Goal: Task Accomplishment & Management: Use online tool/utility

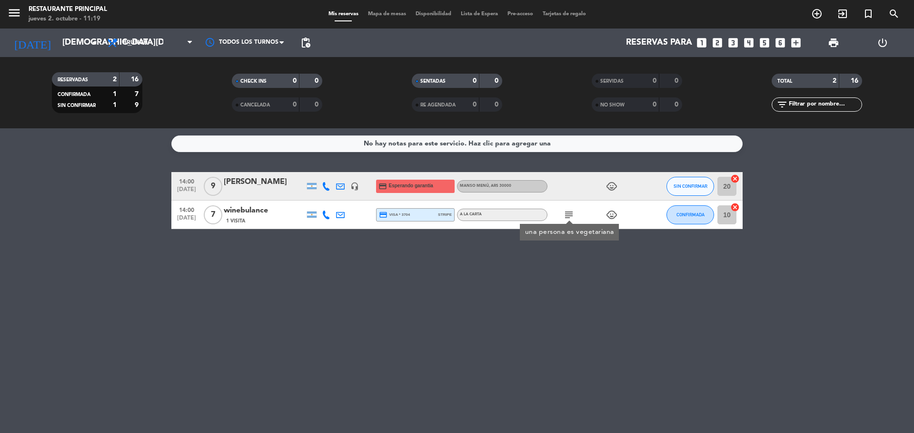
click at [172, 311] on div "No hay notas para este servicio. Haz clic para agregar una 14:00 [DATE] 9 [PERS…" at bounding box center [457, 280] width 914 height 305
click at [383, 14] on span "Mapa de mesas" at bounding box center [387, 13] width 48 height 5
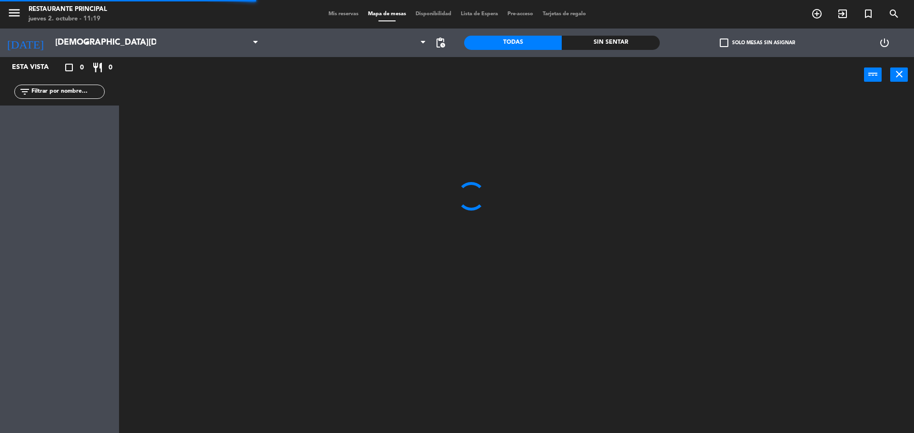
click at [350, 10] on div "Mis reservas Mapa de mesas Disponibilidad Lista de Espera Pre-acceso Tarjetas d…" at bounding box center [457, 14] width 267 height 9
click at [345, 14] on span "Mis reservas" at bounding box center [343, 13] width 39 height 5
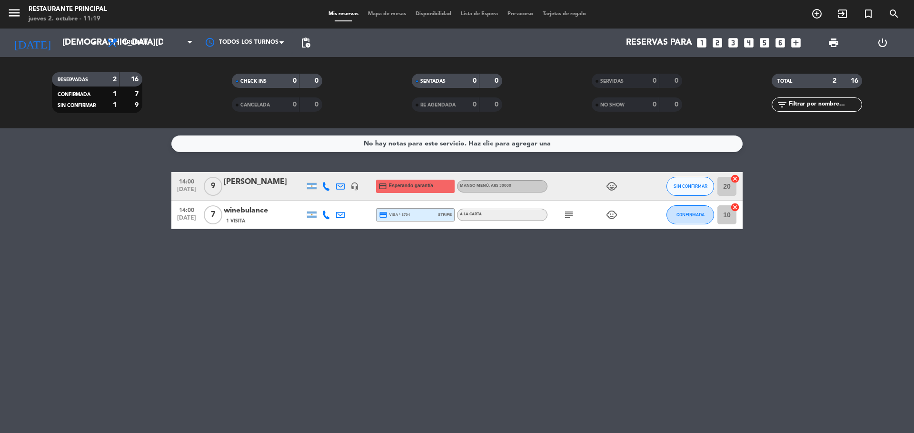
click at [611, 187] on icon "child_care" at bounding box center [611, 186] width 11 height 11
click at [612, 214] on icon "child_care" at bounding box center [611, 214] width 11 height 11
click at [603, 276] on div "No hay notas para este servicio. Haz clic para agregar una 14:00 [DATE] 9 [PERS…" at bounding box center [457, 280] width 914 height 305
click at [463, 299] on div "No hay notas para este servicio. Haz clic para agregar una 14:00 [DATE] 9 [PERS…" at bounding box center [457, 280] width 914 height 305
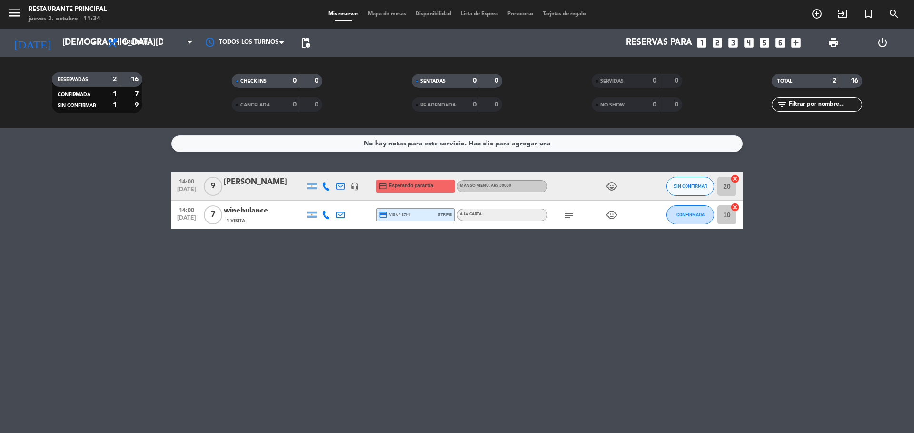
click at [357, 187] on icon "headset_mic" at bounding box center [354, 186] width 9 height 9
click at [365, 263] on div "No hay notas para este servicio. Haz clic para agregar una 14:00 [DATE] 9 [PERS…" at bounding box center [457, 280] width 914 height 305
click at [88, 45] on input "[DEMOGRAPHIC_DATA][DATE]" at bounding box center [113, 42] width 110 height 19
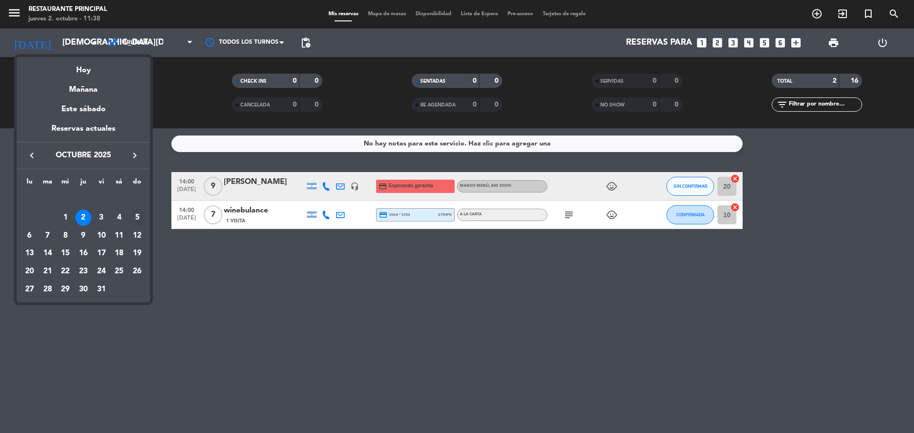
click at [135, 217] on div "5" at bounding box center [137, 218] width 16 height 16
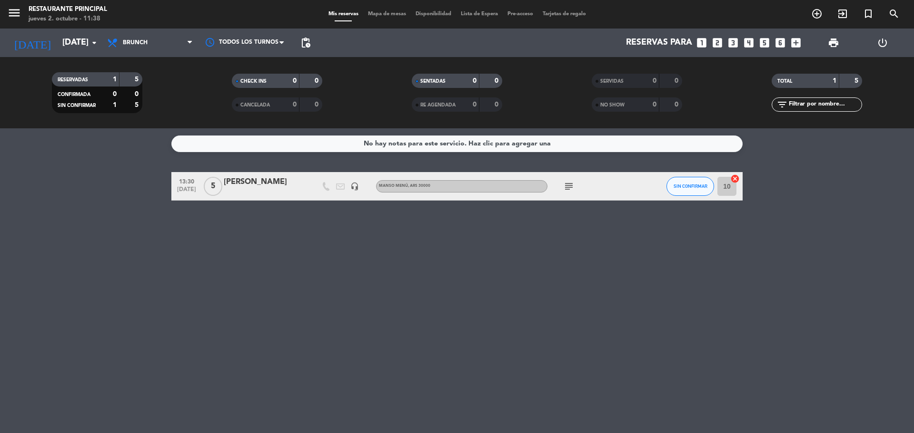
click at [573, 183] on icon "subject" at bounding box center [568, 186] width 11 height 11
click at [418, 296] on div "No hay notas para este servicio. Haz clic para agregar una 13:30 [DATE] 5 [PERS…" at bounding box center [457, 280] width 914 height 305
click at [355, 186] on icon "headset_mic" at bounding box center [354, 186] width 9 height 9
click at [347, 254] on div "No hay notas para este servicio. Haz clic para agregar una 13:30 [DATE] 5 [PERS…" at bounding box center [457, 280] width 914 height 305
click at [572, 187] on icon "subject" at bounding box center [568, 186] width 11 height 11
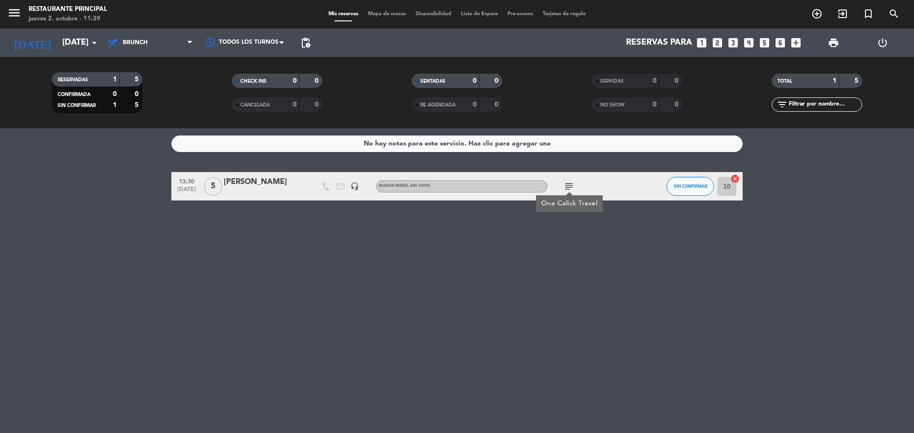
click at [553, 305] on div "No hay notas para este servicio. Haz clic para agregar una 13:30 [DATE] 5 [PERS…" at bounding box center [457, 280] width 914 height 305
click at [571, 189] on icon "subject" at bounding box center [568, 186] width 11 height 11
click at [562, 252] on div "No hay notas para este servicio. Haz clic para agregar una 13:30 [DATE] 5 [PERS…" at bounding box center [457, 280] width 914 height 305
click at [127, 232] on div "No hay notas para este servicio. Haz clic para agregar una 13:30 [DATE] 5 [PERS…" at bounding box center [457, 280] width 914 height 305
click at [126, 229] on div "No hay notas para este servicio. Haz clic para agregar una 13:30 [DATE] 5 [PERS…" at bounding box center [457, 280] width 914 height 305
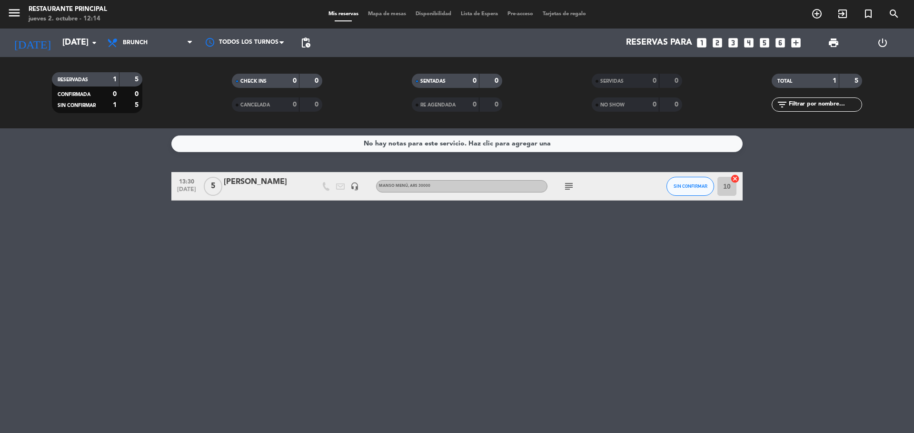
click at [175, 273] on div "No hay notas para este servicio. Haz clic para agregar una 13:30 [DATE] 5 [PERS…" at bounding box center [457, 280] width 914 height 305
click at [88, 42] on input "[DATE]" at bounding box center [113, 42] width 110 height 19
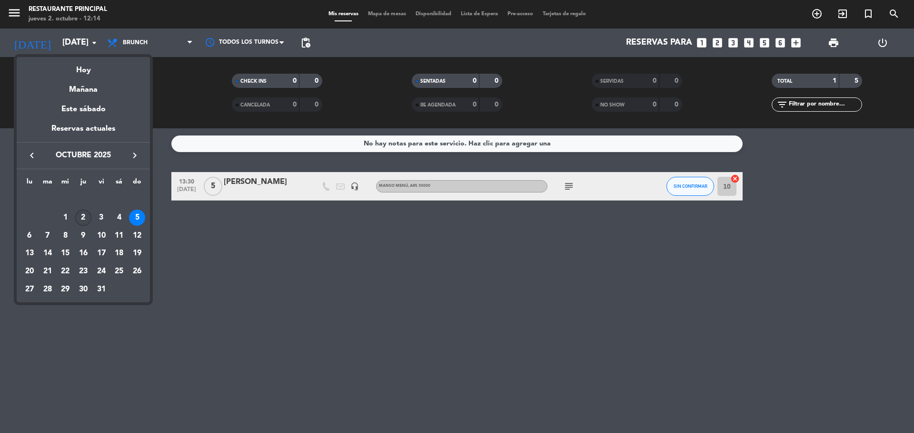
click at [81, 217] on div "2" at bounding box center [83, 218] width 16 height 16
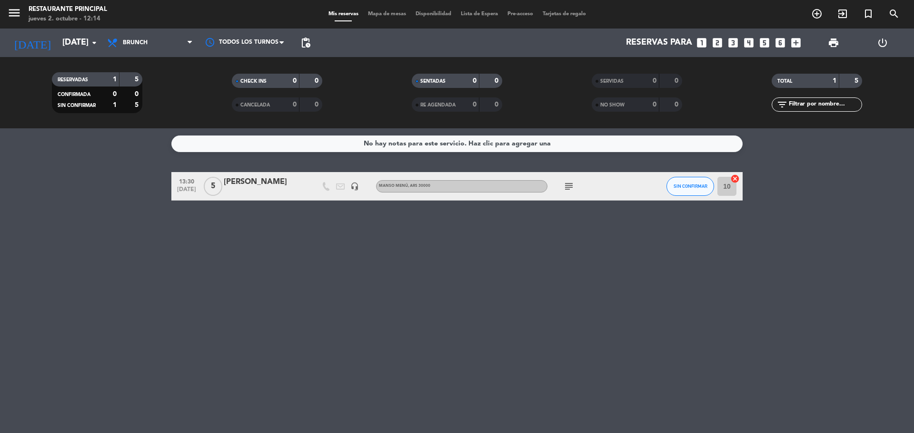
type input "[DEMOGRAPHIC_DATA][DATE]"
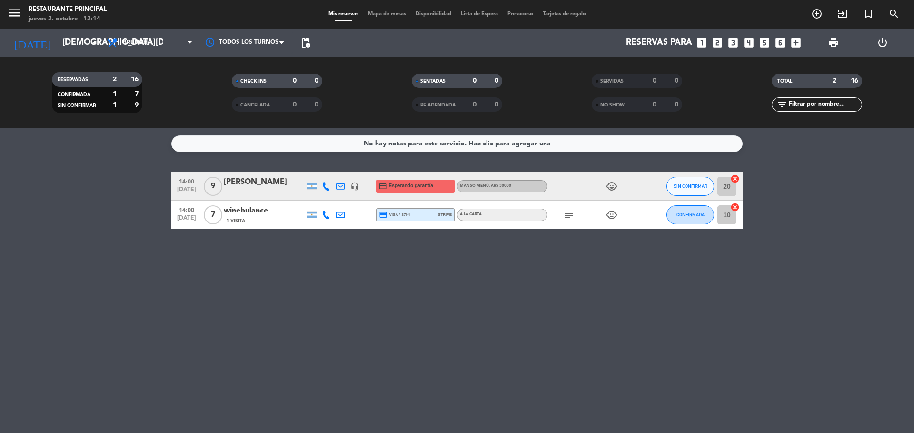
drag, startPoint x: 289, startPoint y: 288, endPoint x: 289, endPoint y: 281, distance: 7.6
click at [289, 286] on div "No hay notas para este servicio. Haz clic para agregar una 14:00 [DATE] 9 [PERS…" at bounding box center [457, 280] width 914 height 305
click at [572, 213] on icon "subject" at bounding box center [568, 214] width 11 height 11
click at [596, 276] on div "No hay notas para este servicio. Haz clic para agregar una 14:00 [DATE] 9 [PERS…" at bounding box center [457, 280] width 914 height 305
click at [567, 217] on icon "subject" at bounding box center [568, 214] width 11 height 11
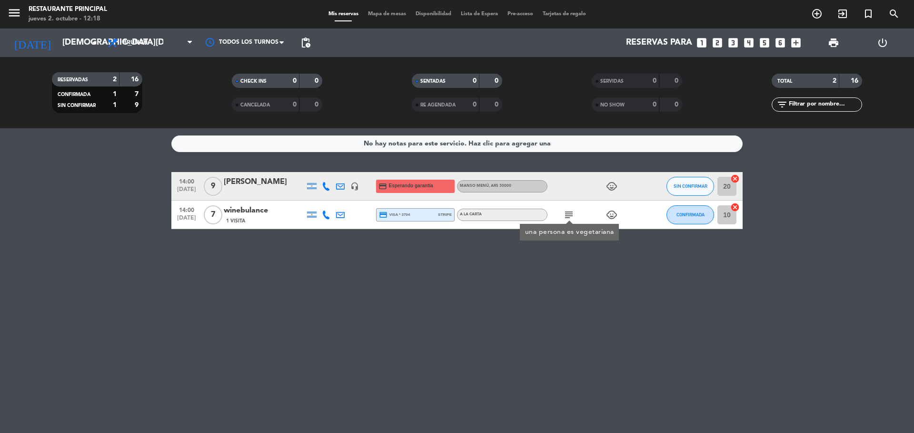
click at [586, 264] on div "No hay notas para este servicio. Haz clic para agregar una 14:00 [DATE] 9 [PERS…" at bounding box center [457, 280] width 914 height 305
click at [103, 296] on div "No hay notas para este servicio. Haz clic para agregar una 14:00 [DATE] 9 [PERS…" at bounding box center [457, 280] width 914 height 305
click at [262, 211] on div "winebulance" at bounding box center [264, 211] width 81 height 12
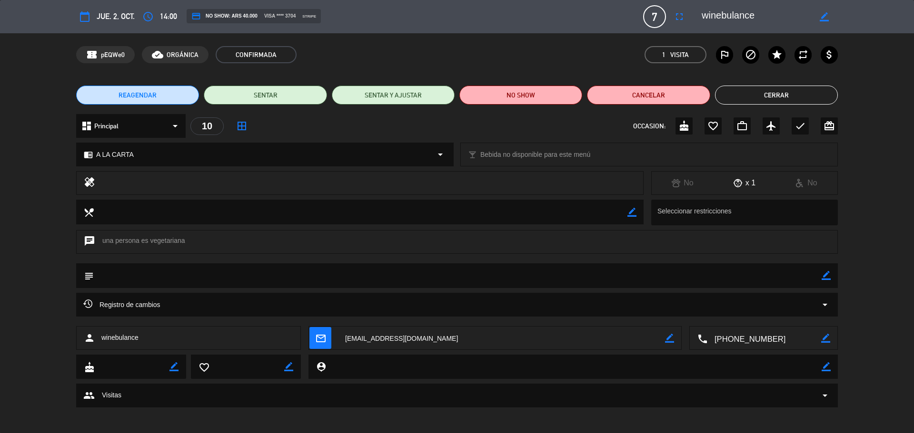
scroll to position [3, 0]
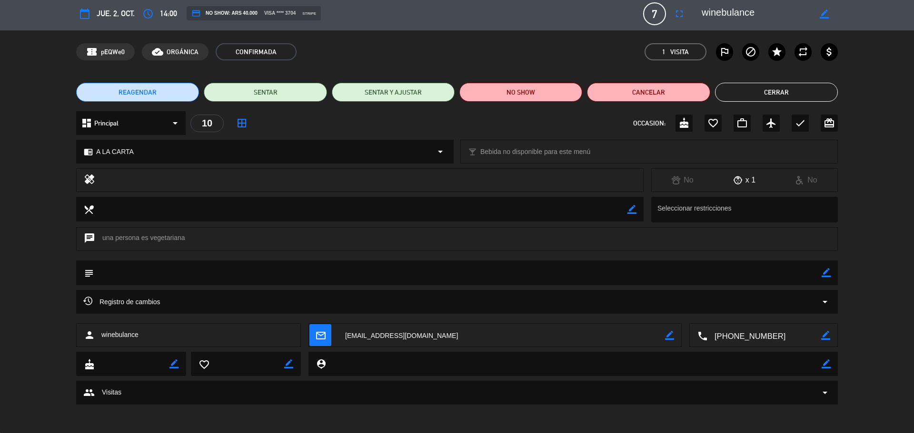
click at [821, 300] on icon "arrow_drop_down" at bounding box center [824, 301] width 11 height 11
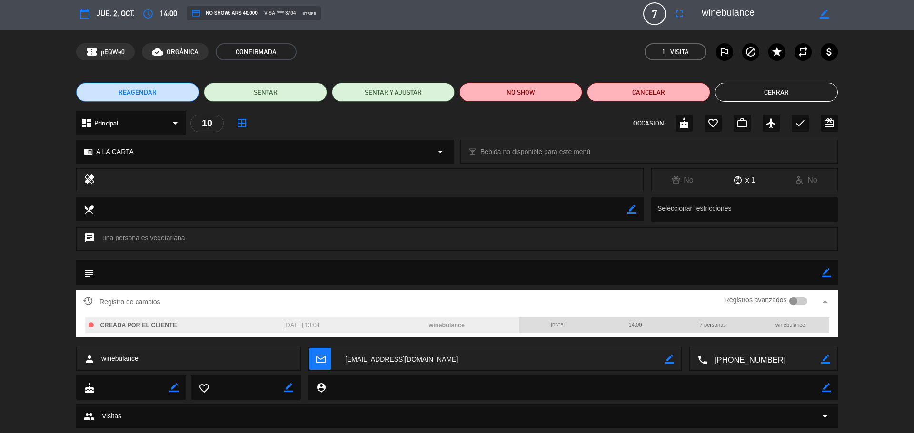
click at [824, 299] on icon "arrow_drop_up" at bounding box center [824, 301] width 11 height 11
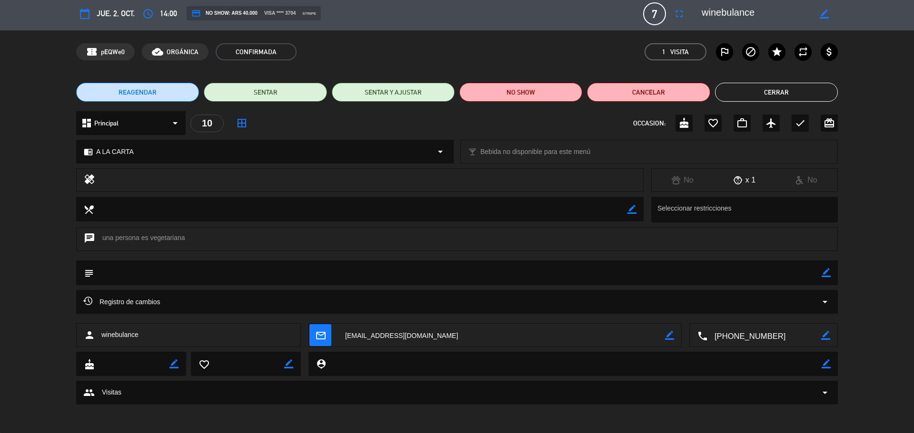
scroll to position [0, 0]
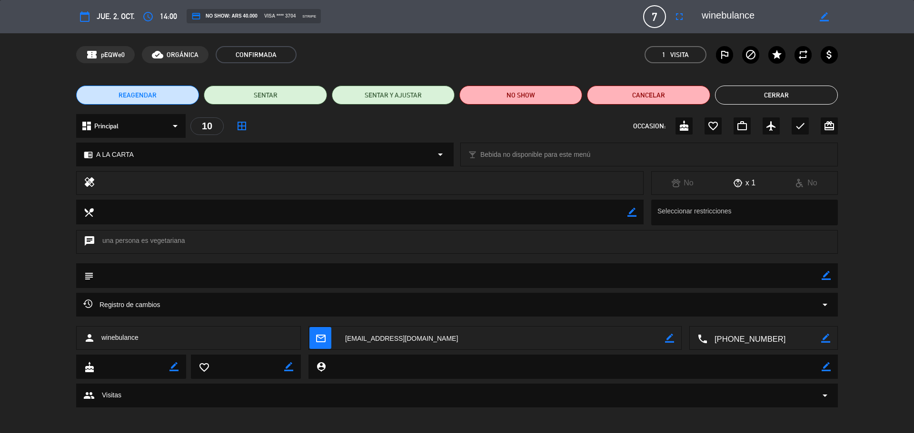
click at [760, 92] on button "Cerrar" at bounding box center [776, 95] width 123 height 19
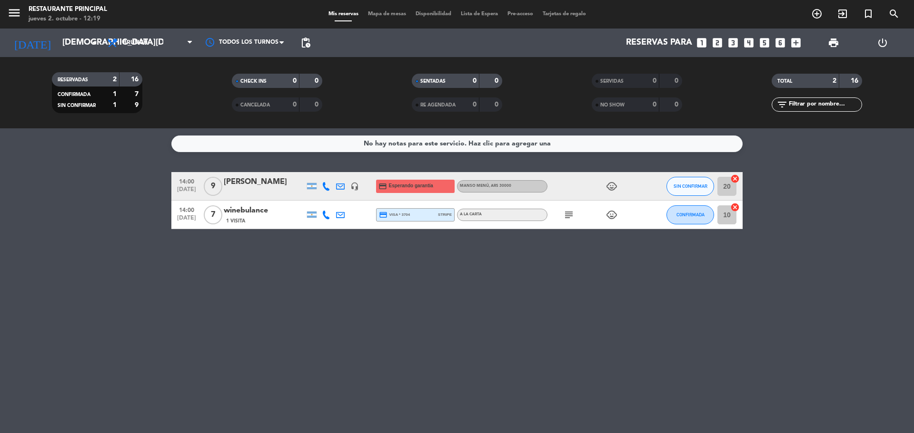
click at [853, 241] on div "No hay notas para este servicio. Haz clic para agregar una 14:00 [DATE] 9 [PERS…" at bounding box center [457, 280] width 914 height 305
click at [361, 339] on div "No hay notas para este servicio. Haz clic para agregar una 14:00 [DATE] 9 [PERS…" at bounding box center [457, 280] width 914 height 305
click at [568, 216] on icon "subject" at bounding box center [568, 214] width 11 height 11
click at [734, 206] on icon "cancel" at bounding box center [735, 208] width 10 height 10
click at [735, 178] on icon "cancel" at bounding box center [735, 179] width 10 height 10
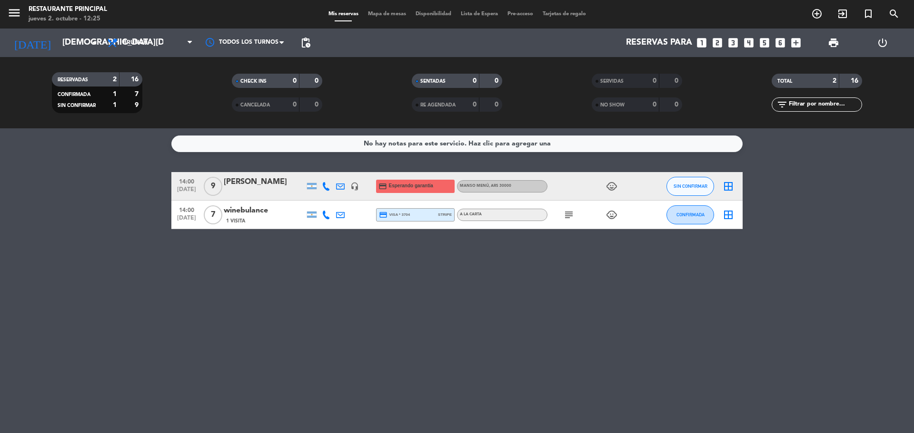
click at [572, 220] on icon "subject" at bounding box center [568, 214] width 11 height 11
click at [594, 255] on div "No hay notas para este servicio. Haz clic para agregar una 14:00 [DATE] 9 [PERS…" at bounding box center [457, 280] width 914 height 305
click at [565, 217] on icon "subject" at bounding box center [568, 214] width 11 height 11
click at [637, 315] on div "No hay notas para este servicio. Haz clic para agregar una 14:00 [DATE] 9 [PERS…" at bounding box center [457, 280] width 914 height 305
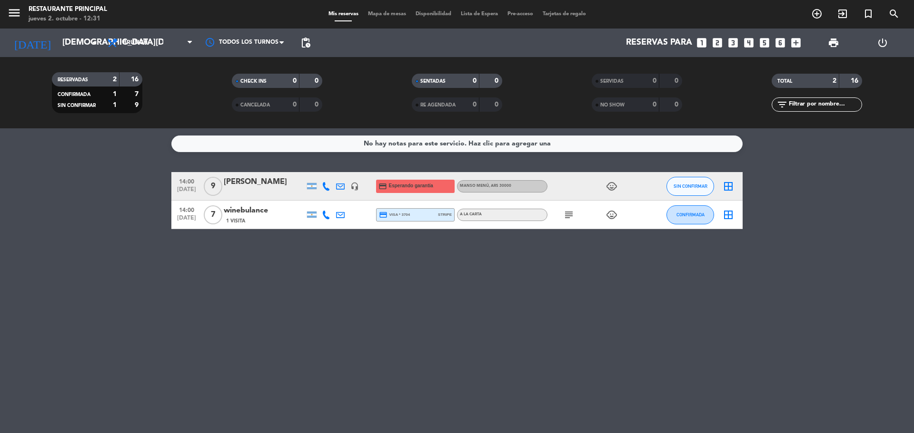
click at [637, 315] on div "No hay notas para este servicio. Haz clic para agregar una 14:00 [DATE] 9 [PERS…" at bounding box center [457, 280] width 914 height 305
click at [639, 324] on div "No hay notas para este servicio. Haz clic para agregar una 14:00 [DATE] 9 [PERS…" at bounding box center [457, 280] width 914 height 305
click at [637, 316] on div "No hay notas para este servicio. Haz clic para agregar una 14:00 [DATE] 9 [PERS…" at bounding box center [457, 280] width 914 height 305
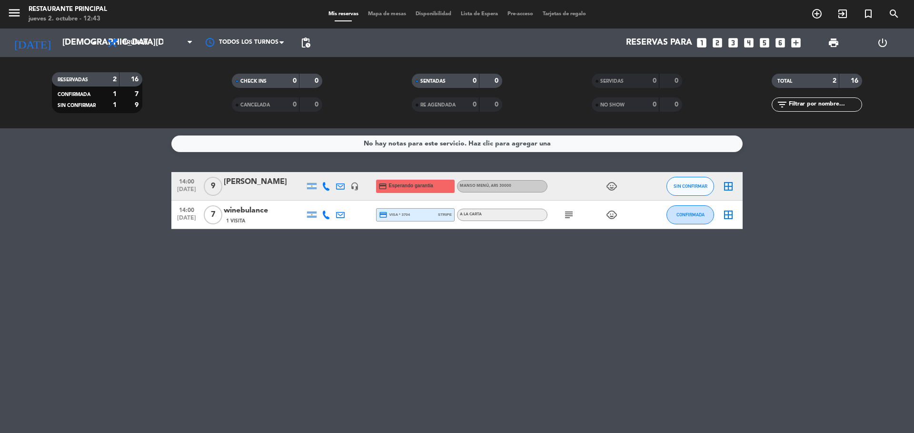
click at [637, 316] on div "No hay notas para este servicio. Haz clic para agregar una 14:00 [DATE] 9 [PERS…" at bounding box center [457, 280] width 914 height 305
click at [422, 278] on div "No hay notas para este servicio. Haz clic para agregar una 14:00 [DATE] 9 [PERS…" at bounding box center [457, 280] width 914 height 305
click at [148, 48] on span "Brunch" at bounding box center [149, 42] width 95 height 21
click at [170, 105] on div "menu Restaurante Principal [DATE] 2. octubre - 13:07 Mis reservas Mapa de mesas…" at bounding box center [457, 64] width 914 height 128
click at [148, 41] on span "Brunch" at bounding box center [149, 42] width 95 height 21
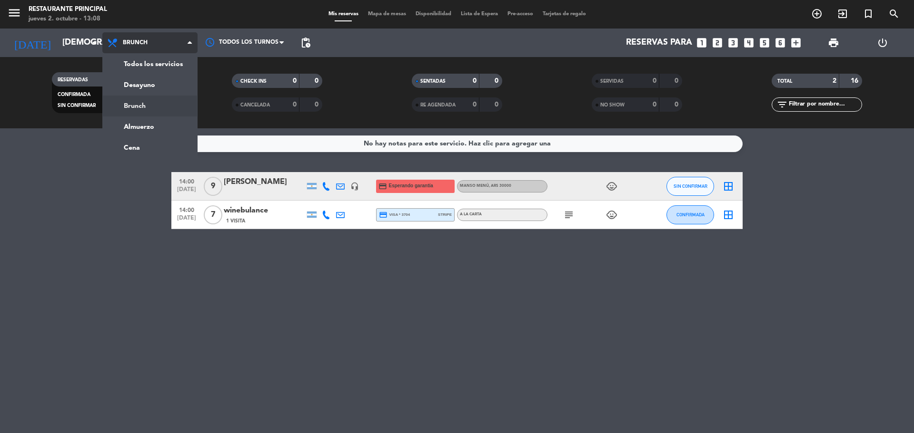
click at [165, 105] on div "menu Restaurante Principal [DATE] 2. octubre - 13:08 Mis reservas Mapa de mesas…" at bounding box center [457, 64] width 914 height 128
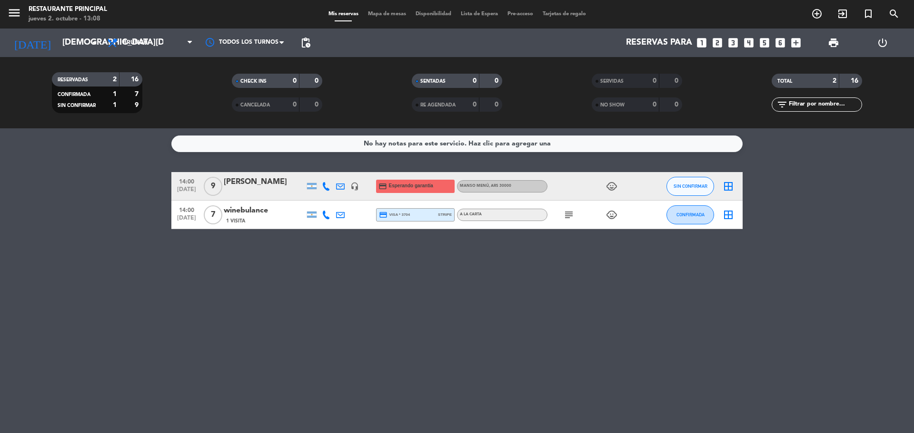
click at [570, 217] on icon "subject" at bounding box center [568, 214] width 11 height 11
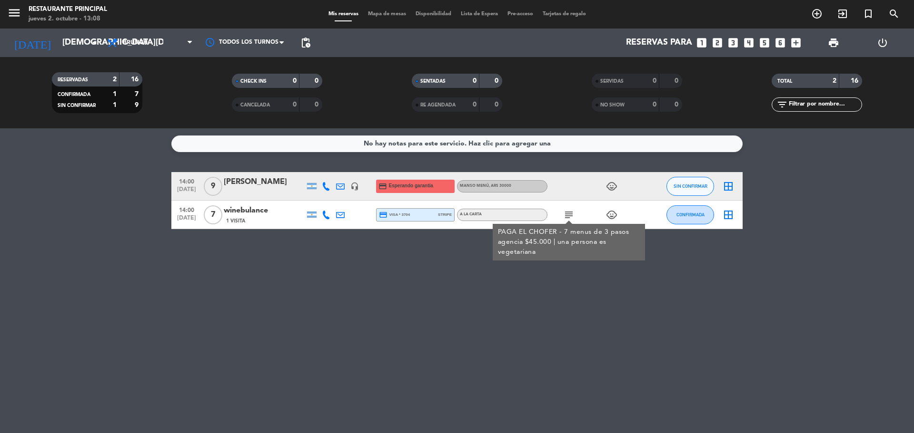
click at [643, 325] on div "No hay notas para este servicio. Haz clic para agregar una 14:00 [DATE] 9 [PERS…" at bounding box center [457, 280] width 914 height 305
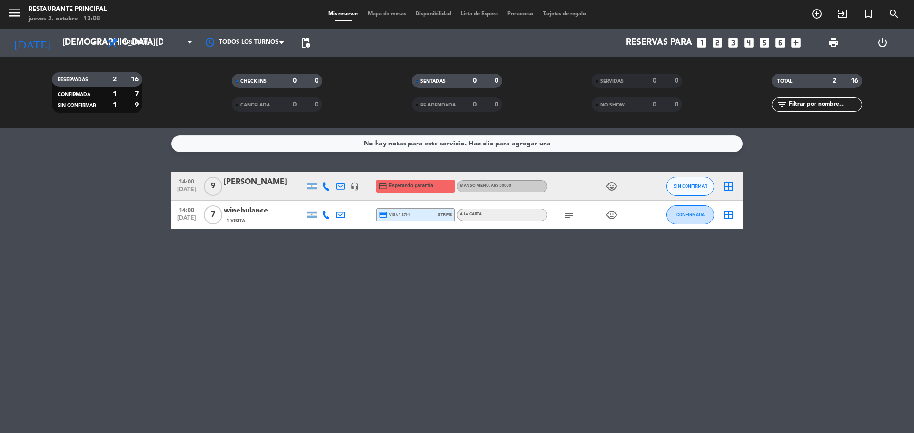
click at [571, 218] on icon "subject" at bounding box center [568, 214] width 11 height 11
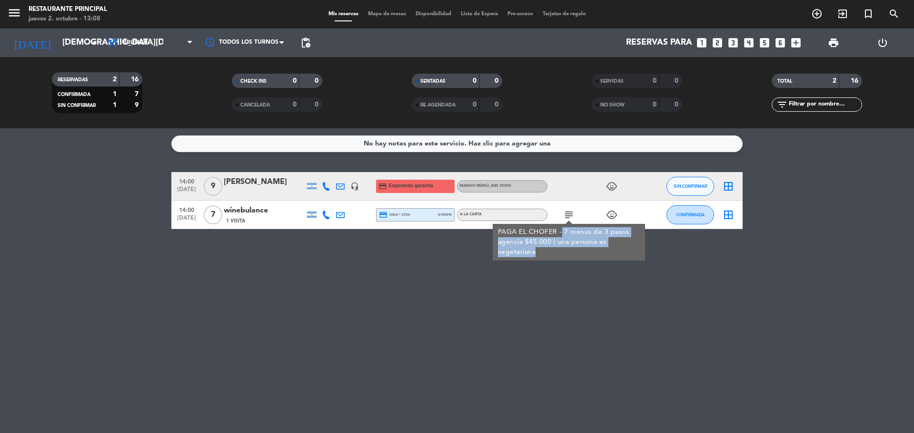
drag, startPoint x: 562, startPoint y: 229, endPoint x: 587, endPoint y: 256, distance: 36.7
click at [587, 256] on div "PAGA EL CHOFER - 7 menus de 3 pasos agencia $45.000 | una persona es vegetariana" at bounding box center [569, 242] width 142 height 30
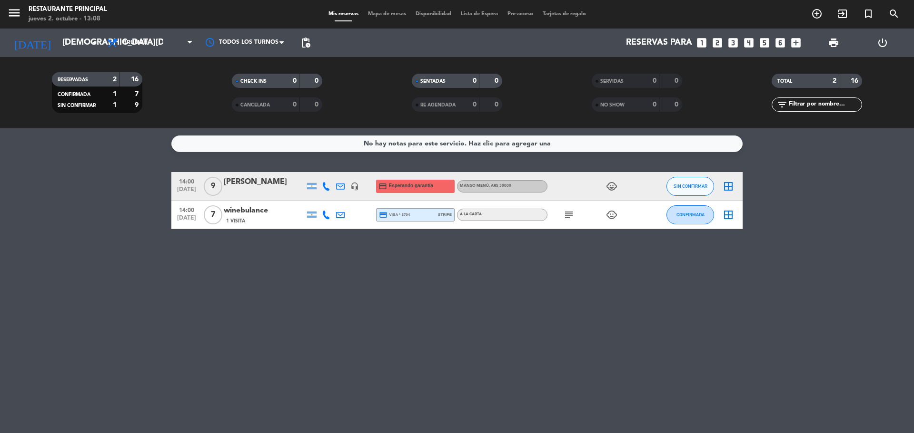
click at [569, 214] on icon "subject" at bounding box center [568, 214] width 11 height 11
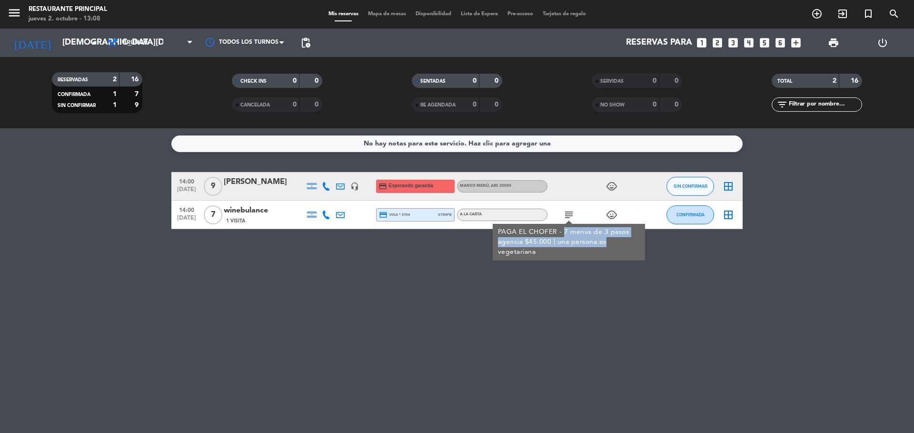
drag, startPoint x: 563, startPoint y: 234, endPoint x: 625, endPoint y: 245, distance: 62.8
click at [625, 245] on div "PAGA EL CHOFER - 7 menus de 3 pasos agencia $45.000 | una persona es vegetariana" at bounding box center [569, 242] width 142 height 30
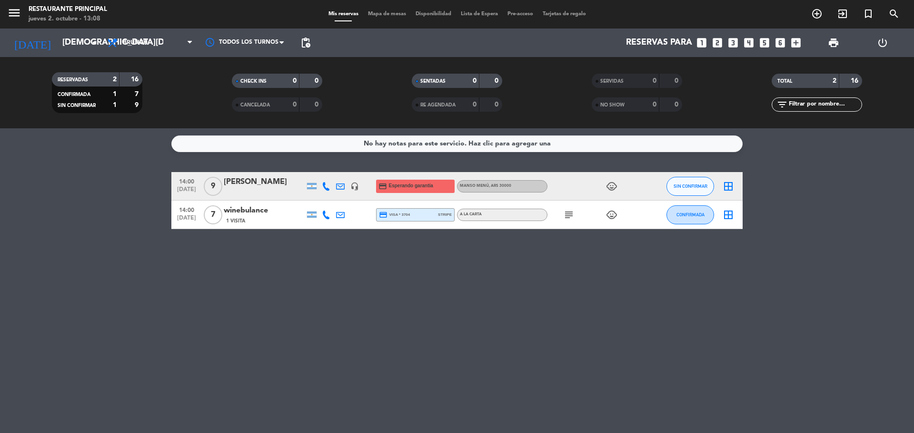
click at [570, 212] on icon "subject" at bounding box center [568, 214] width 11 height 11
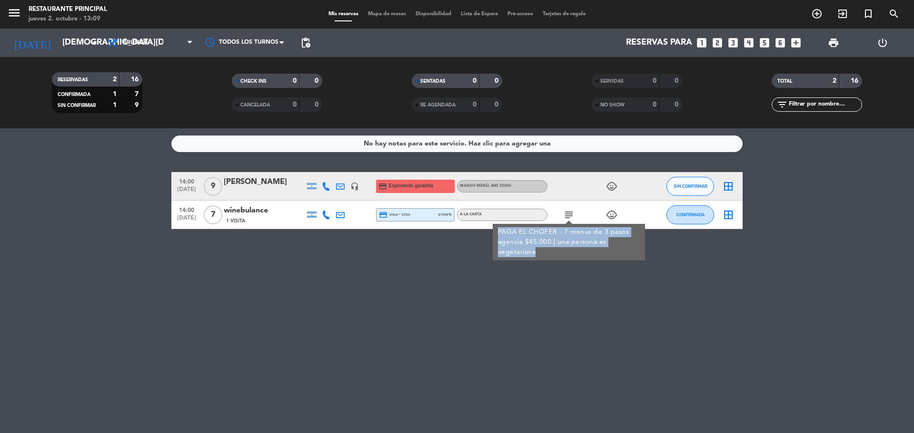
drag, startPoint x: 499, startPoint y: 233, endPoint x: 552, endPoint y: 253, distance: 56.9
click at [552, 253] on div "PAGA EL CHOFER - 7 menus de 3 pasos agencia $45.000 | una persona es vegetariana" at bounding box center [569, 242] width 142 height 30
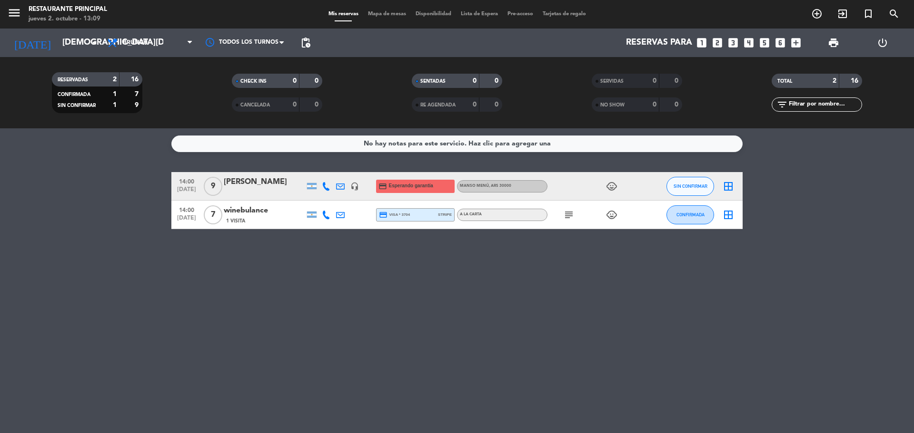
click at [568, 213] on icon "subject" at bounding box center [568, 214] width 11 height 11
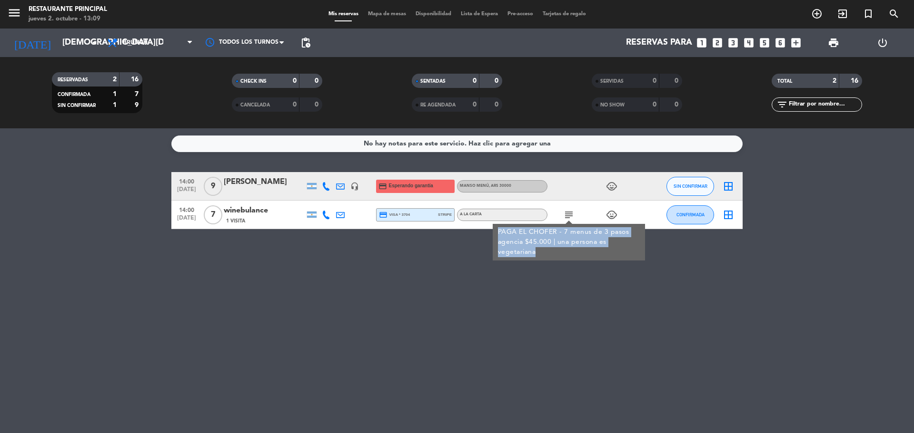
drag, startPoint x: 498, startPoint y: 230, endPoint x: 540, endPoint y: 253, distance: 48.3
click at [540, 253] on div "PAGA EL CHOFER - 7 menus de 3 pasos agencia $45.000 | una persona es vegetariana" at bounding box center [569, 242] width 142 height 30
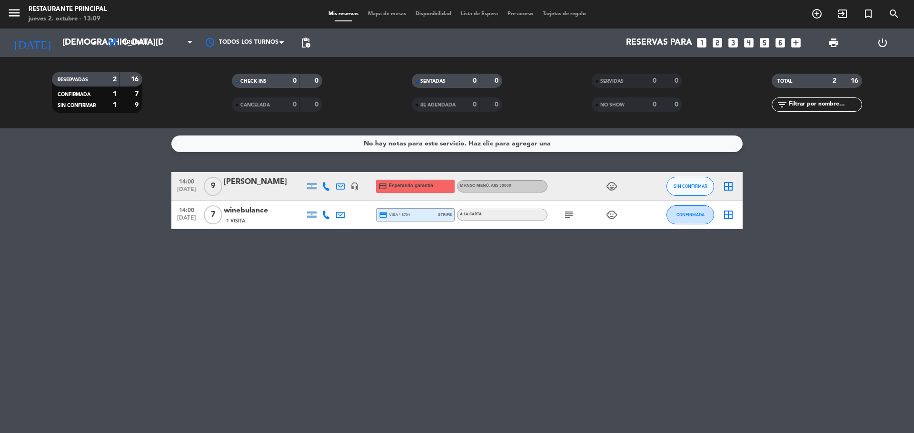
click at [568, 214] on icon "subject" at bounding box center [568, 214] width 11 height 11
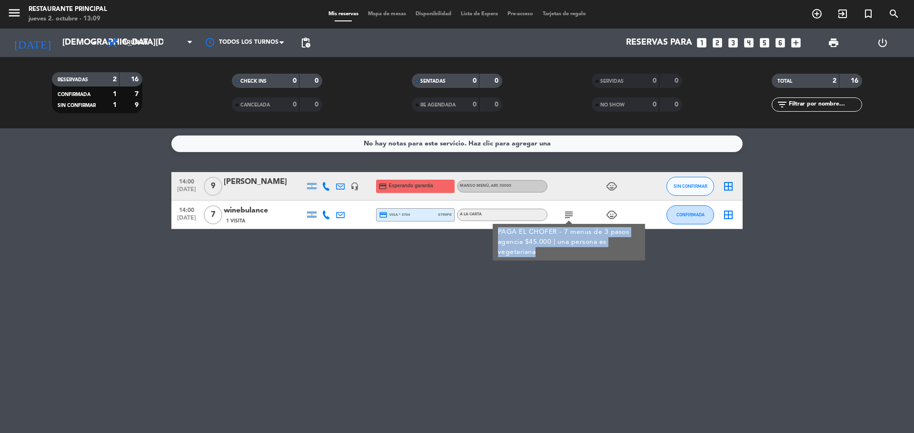
drag, startPoint x: 497, startPoint y: 231, endPoint x: 538, endPoint y: 255, distance: 47.5
click at [538, 255] on div "PAGA EL CHOFER - 7 menus de 3 pasos agencia $45.000 | una persona es vegetariana" at bounding box center [568, 242] width 152 height 37
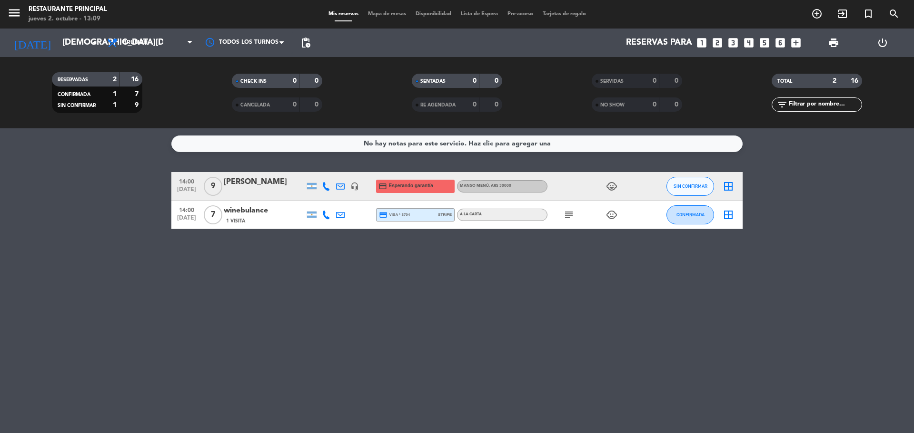
click at [591, 285] on div "No hay notas para este servicio. Haz clic para agregar una 14:00 [DATE] 9 [PERS…" at bounding box center [457, 280] width 914 height 305
click at [570, 218] on icon "subject" at bounding box center [568, 214] width 11 height 11
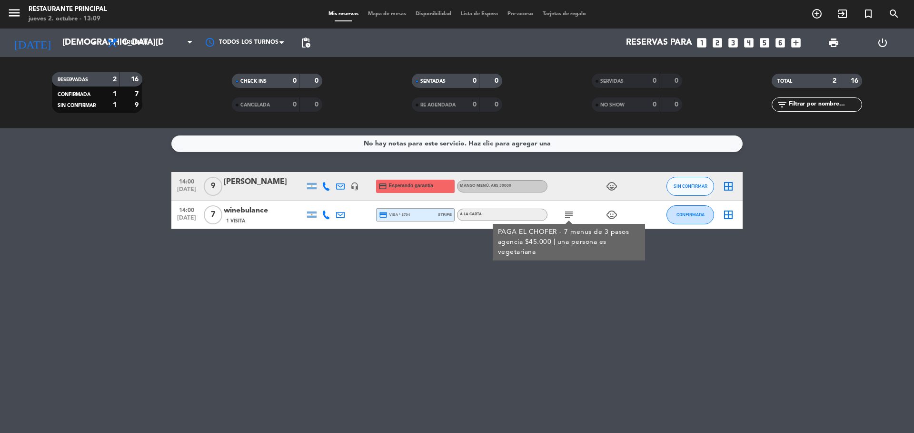
click at [741, 342] on div "No hay notas para este servicio. Haz clic para agregar una 14:00 [DATE] 9 [PERS…" at bounding box center [457, 280] width 914 height 305
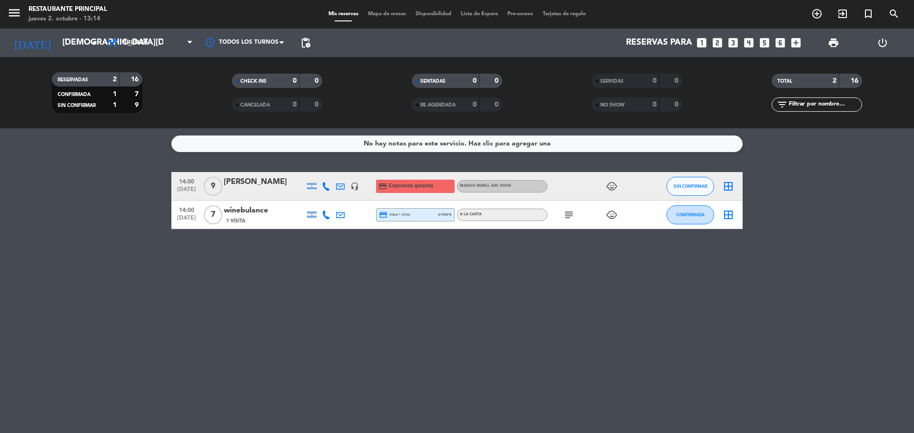
click at [751, 263] on div "No hay notas para este servicio. Haz clic para agregar una 14:00 [DATE] 9 [PERS…" at bounding box center [457, 280] width 914 height 305
click at [366, 338] on div "No hay notas para este servicio. Haz clic para agregar una 14:00 [DATE] 9 [PERS…" at bounding box center [457, 280] width 914 height 305
click at [525, 302] on div "No hay notas para este servicio. Haz clic para agregar una 14:00 [DATE] 9 [PERS…" at bounding box center [457, 280] width 914 height 305
click at [303, 407] on div "No hay notas para este servicio. Haz clic para agregar una 14:00 [DATE] 9 [PERS…" at bounding box center [457, 280] width 914 height 305
click at [569, 216] on icon "subject" at bounding box center [568, 214] width 11 height 11
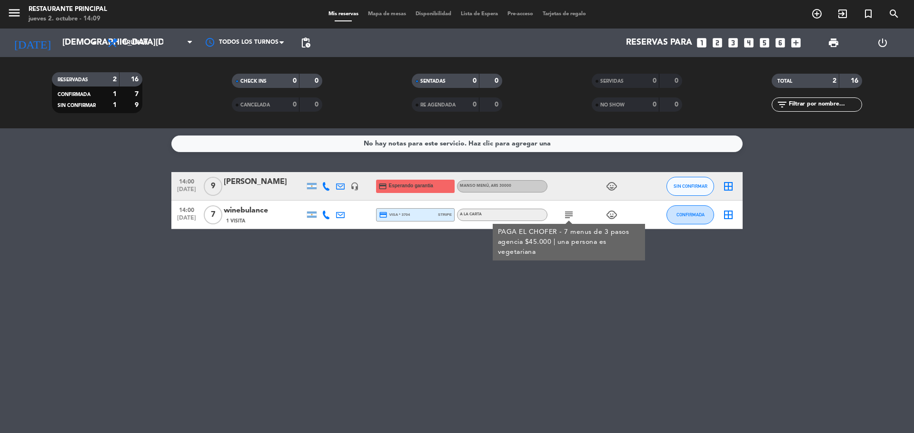
click at [395, 11] on span "Mapa de mesas" at bounding box center [387, 13] width 48 height 5
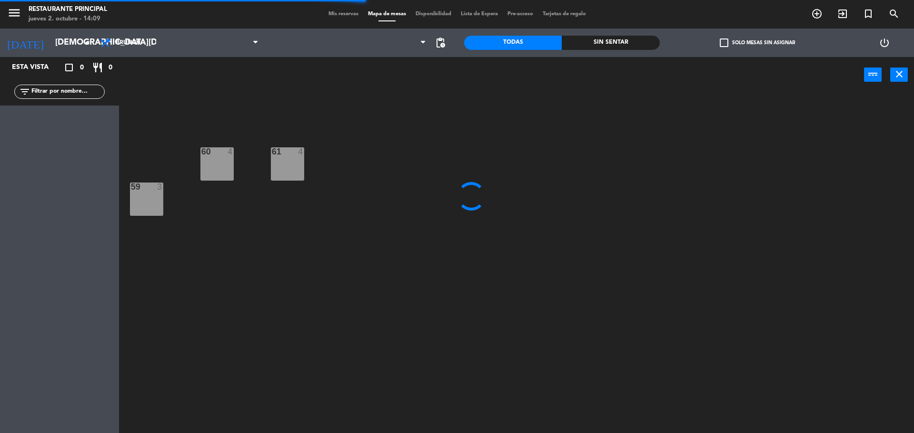
click at [222, 44] on span "Brunch" at bounding box center [179, 42] width 168 height 21
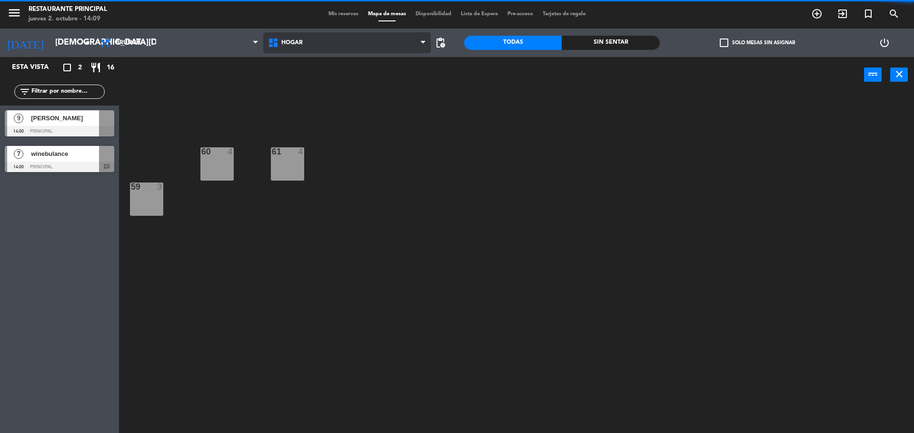
click at [324, 40] on span "Hogar" at bounding box center [347, 42] width 168 height 21
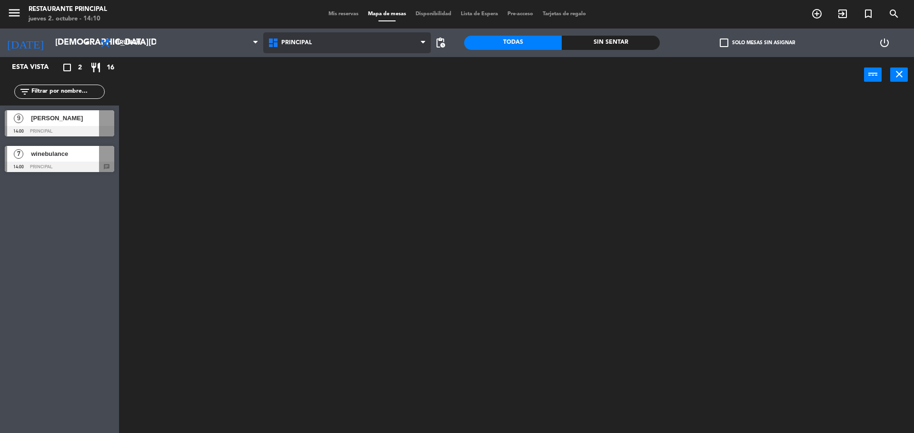
click at [310, 80] on ng-component "menu Restaurante Principal [DATE] 2. octubre - 14:10 Mis reservas Mapa de mesas…" at bounding box center [457, 218] width 914 height 436
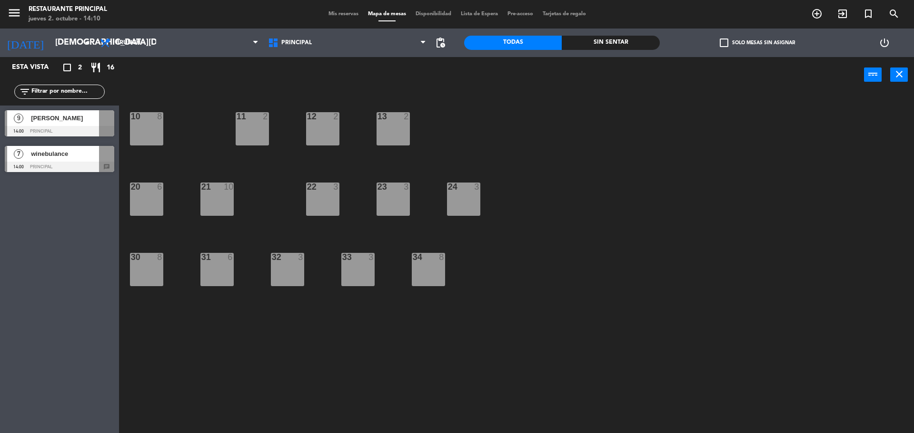
click at [77, 120] on span "[PERSON_NAME]" at bounding box center [65, 118] width 68 height 10
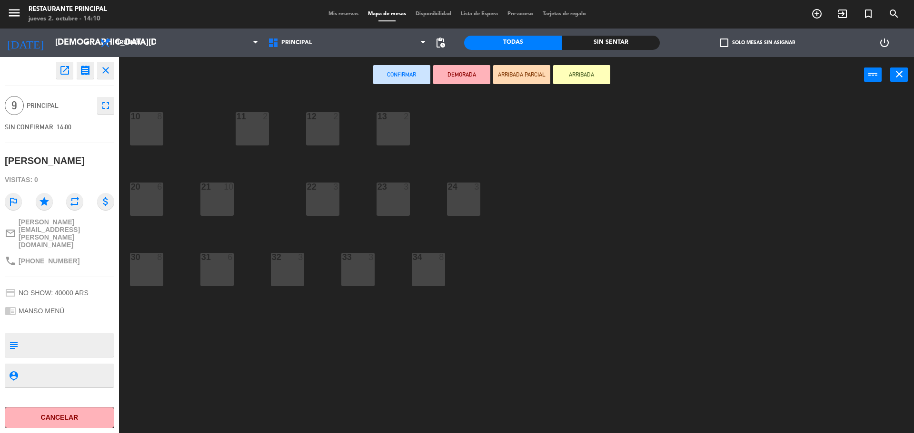
click at [388, 201] on div "23 3" at bounding box center [392, 199] width 33 height 33
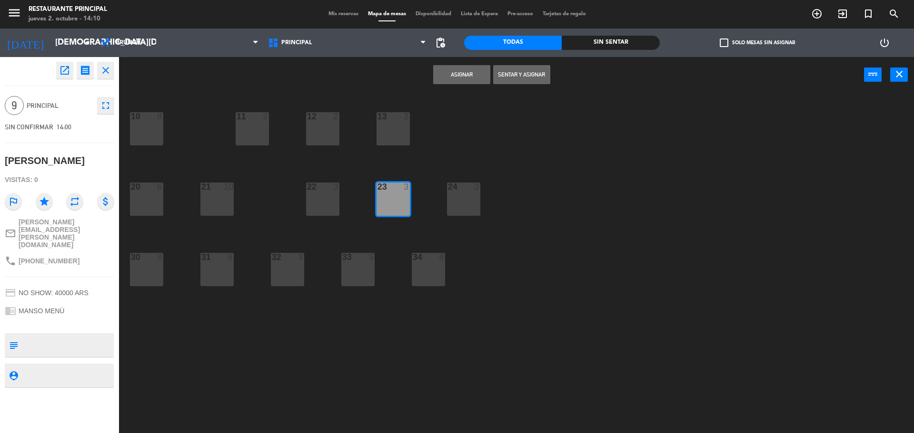
click at [473, 71] on button "Asignar" at bounding box center [461, 74] width 57 height 19
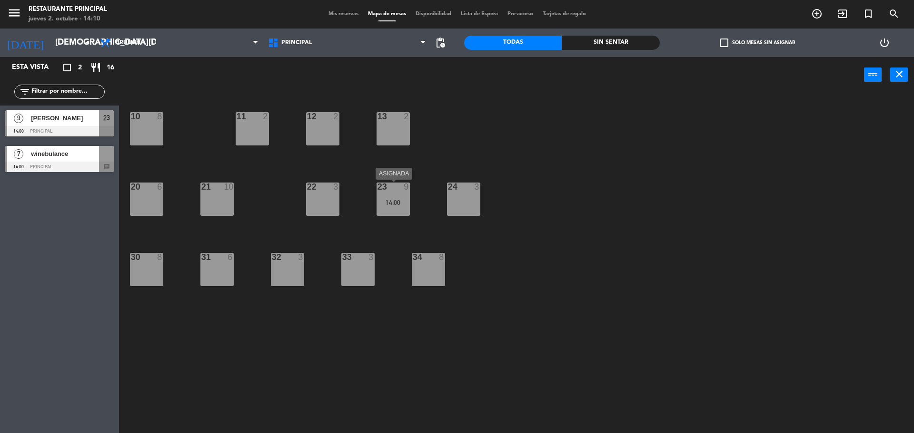
drag, startPoint x: 392, startPoint y: 203, endPoint x: 398, endPoint y: 203, distance: 6.7
click at [393, 203] on div "14:00" at bounding box center [392, 202] width 33 height 7
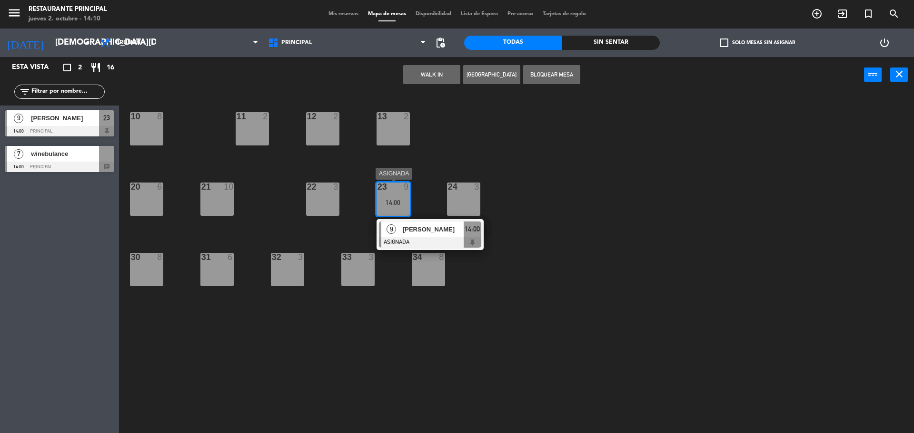
click at [421, 226] on span "[PERSON_NAME]" at bounding box center [433, 230] width 61 height 10
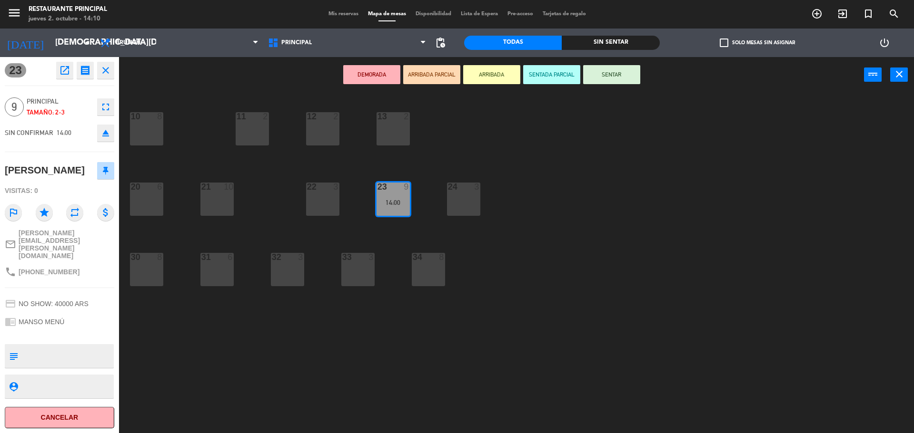
click at [608, 70] on button "SENTAR" at bounding box center [611, 74] width 57 height 19
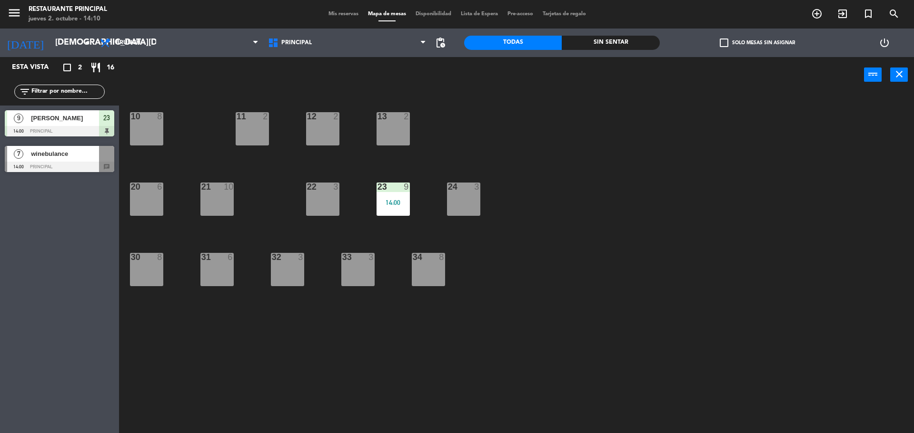
click at [65, 154] on span "winebulance" at bounding box center [65, 154] width 68 height 10
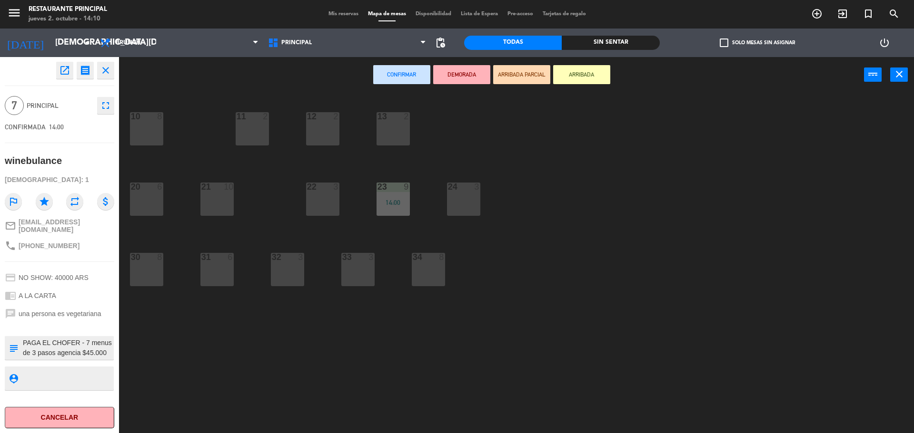
click at [426, 269] on div "34 8" at bounding box center [428, 269] width 33 height 33
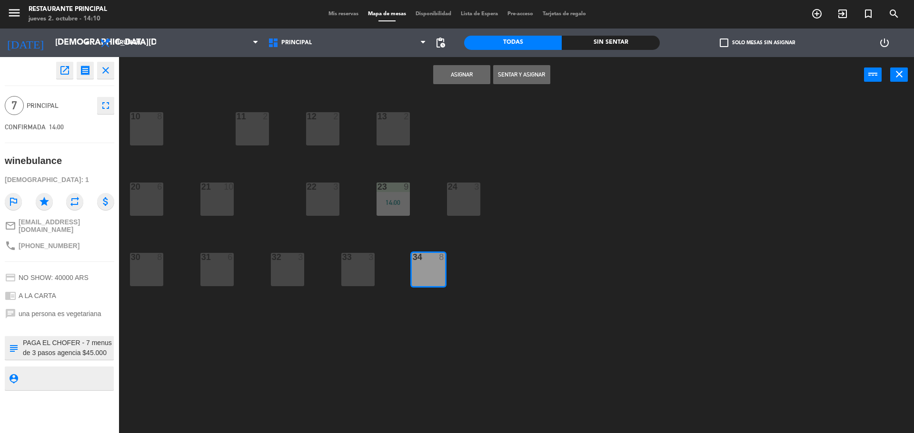
click at [464, 79] on button "Asignar" at bounding box center [461, 74] width 57 height 19
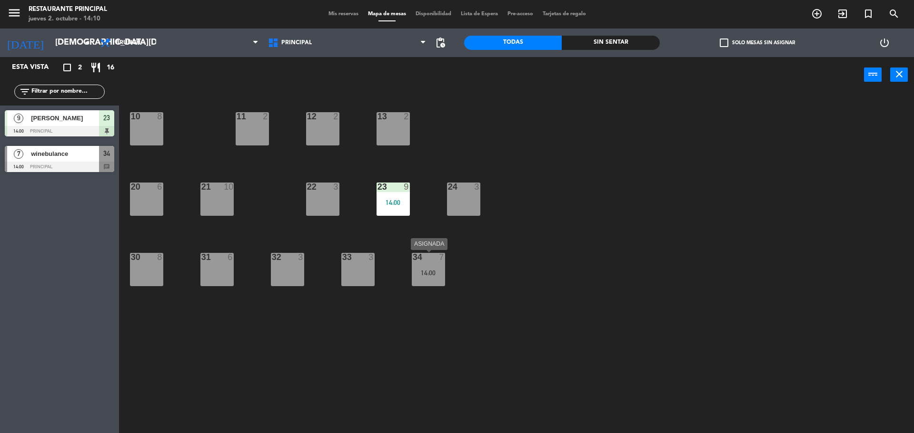
click at [427, 273] on div "14:00" at bounding box center [428, 273] width 33 height 7
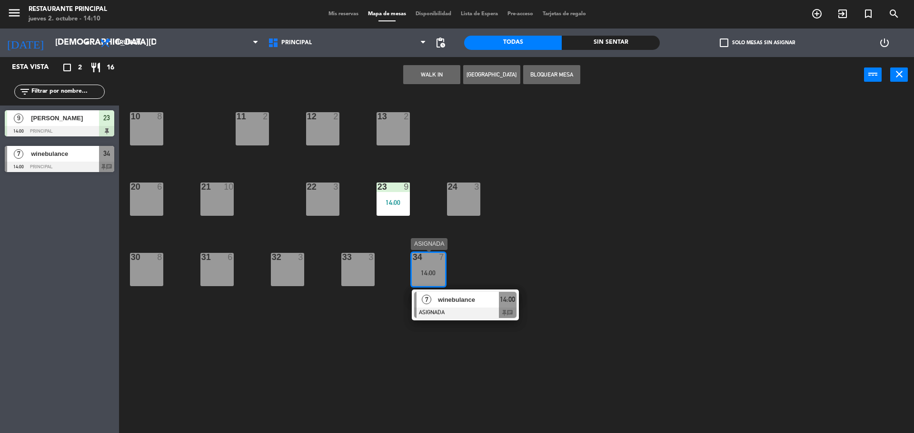
click at [464, 297] on span "winebulance" at bounding box center [468, 300] width 61 height 10
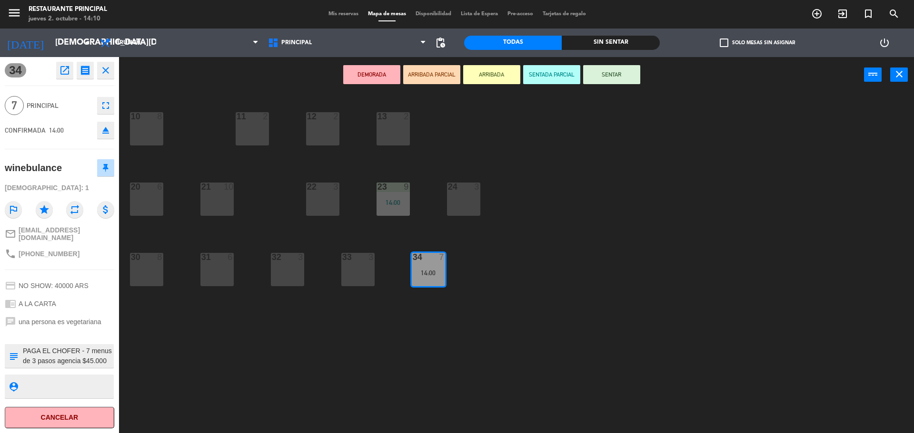
click at [613, 73] on button "SENTAR" at bounding box center [611, 74] width 57 height 19
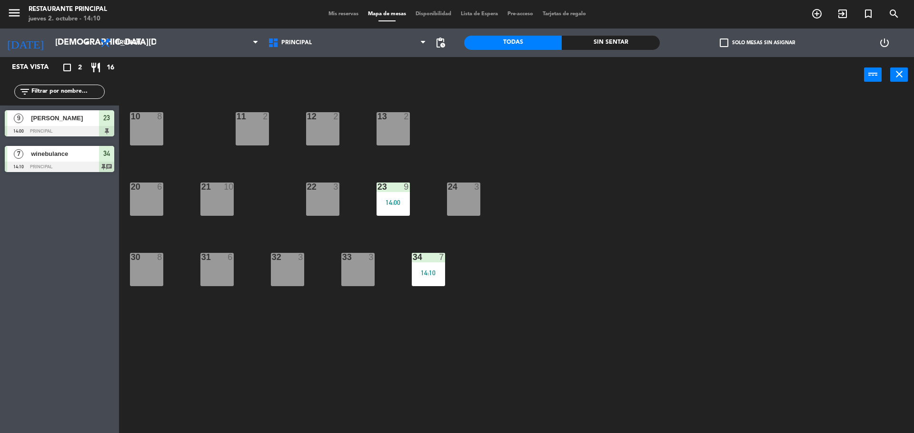
click at [550, 293] on div "10 8 11 2 12 2 13 2 20 6 21 10 22 3 23 9 14:00 24 3 30 8 31 6 32 3 33 3 34 7 14…" at bounding box center [521, 265] width 786 height 341
click at [38, 159] on span "winebulance" at bounding box center [65, 154] width 68 height 10
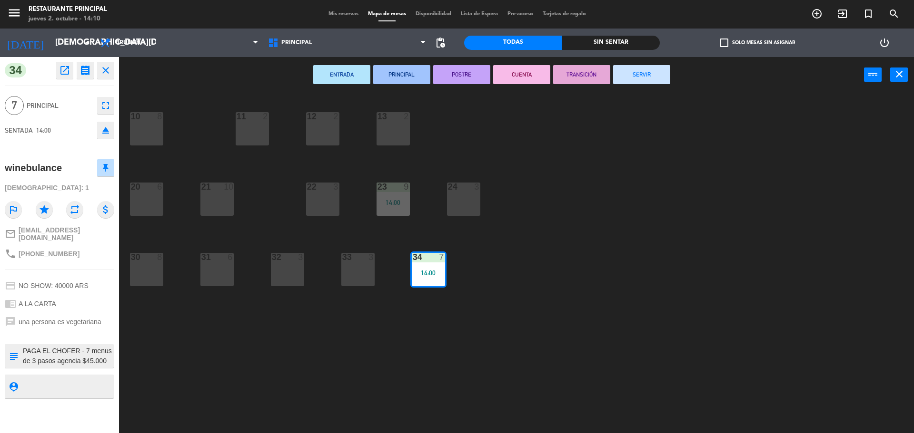
click at [360, 366] on div "10 8 11 2 12 2 13 2 20 6 21 10 22 3 23 9 14:00 24 3 30 8 31 6 32 3 33 3 34 7 14…" at bounding box center [521, 265] width 786 height 341
